Goal: Check status: Check status

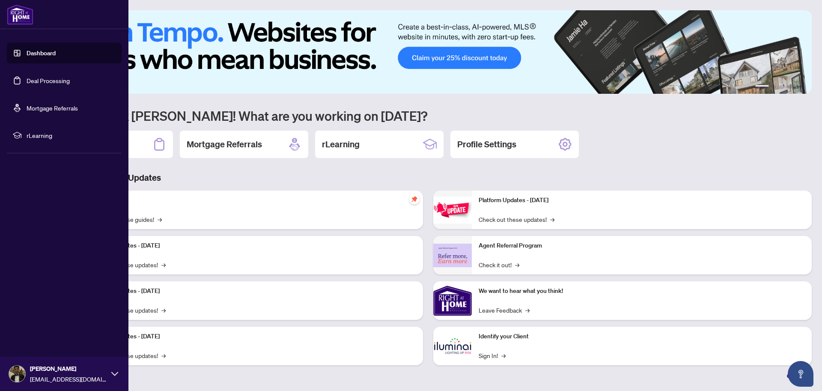
click at [28, 77] on link "Deal Processing" at bounding box center [48, 81] width 43 height 8
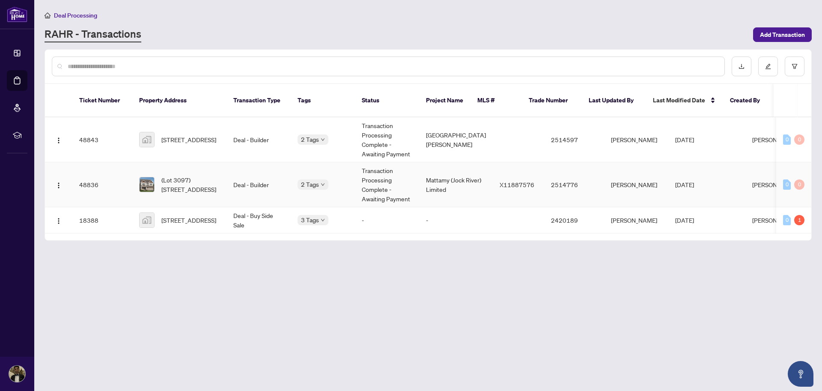
click at [384, 165] on td "Transaction Processing Complete - Awaiting Payment" at bounding box center [387, 184] width 64 height 45
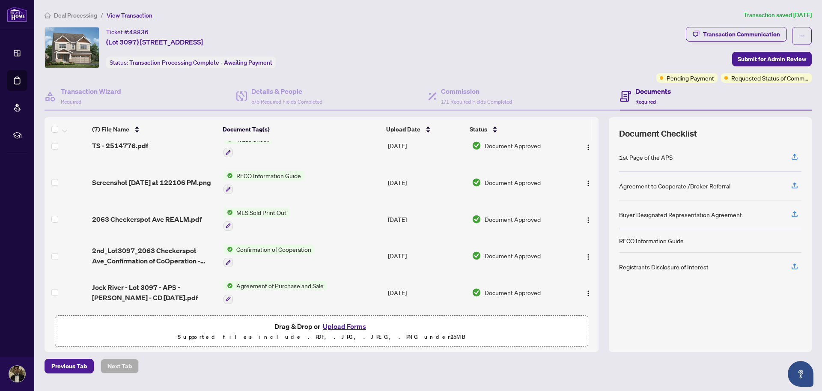
scroll to position [88, 0]
click at [666, 77] on span "Pending Payment" at bounding box center [690, 77] width 48 height 9
click at [86, 16] on span "Deal Processing" at bounding box center [75, 16] width 43 height 8
